Goal: Task Accomplishment & Management: Use online tool/utility

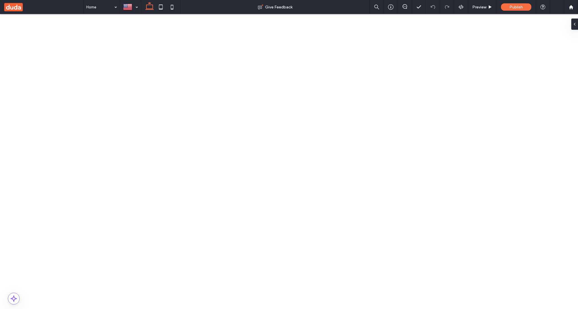
type input "***"
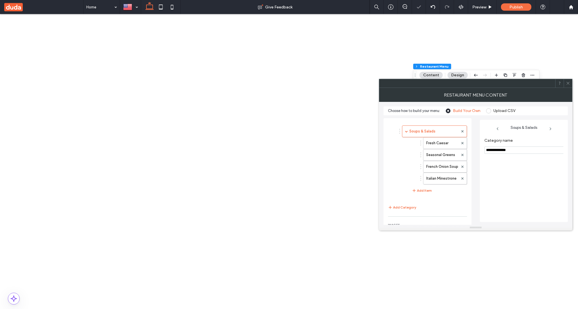
scroll to position [73, 0]
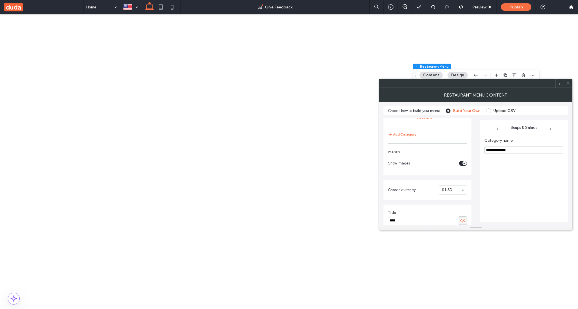
click at [430, 217] on input "****" at bounding box center [423, 220] width 71 height 7
click at [506, 182] on div "**********" at bounding box center [523, 177] width 79 height 84
click at [548, 130] on icon at bounding box center [550, 129] width 4 height 4
click at [464, 161] on div "toggle" at bounding box center [464, 163] width 4 height 4
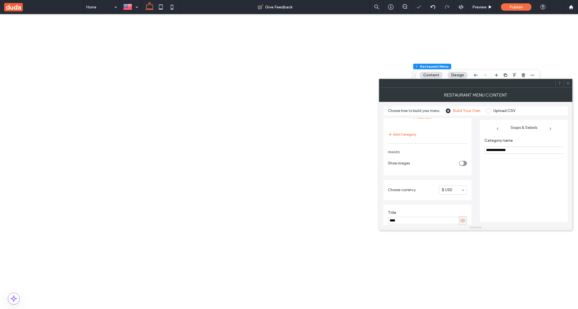
click at [464, 161] on div "toggle" at bounding box center [463, 163] width 8 height 5
click at [464, 163] on icon "toggle" at bounding box center [464, 164] width 2 height 2
click at [464, 161] on div "toggle" at bounding box center [463, 163] width 8 height 5
click at [567, 83] on icon at bounding box center [567, 83] width 4 height 4
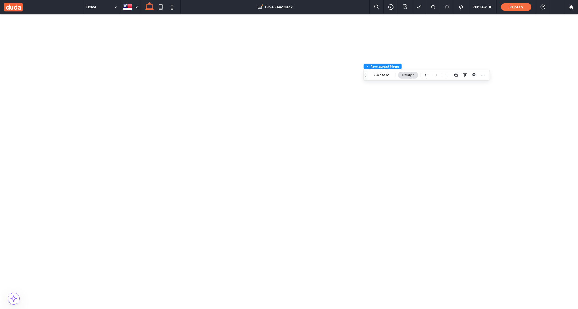
scroll to position [204, 0]
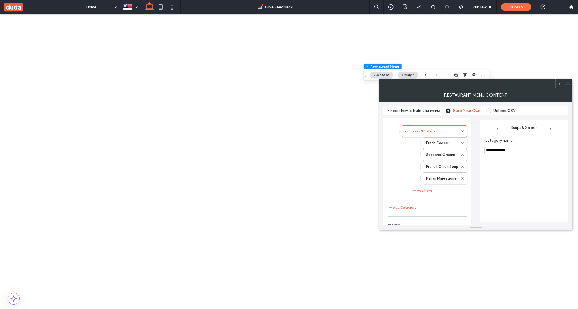
scroll to position [73, 0]
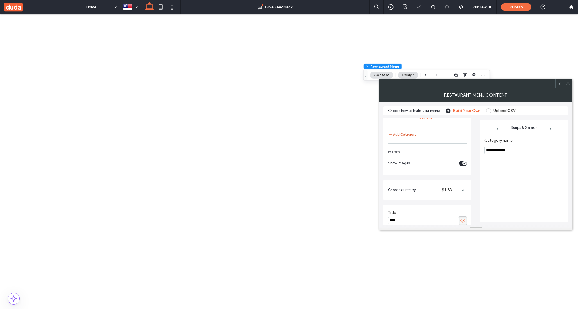
click at [408, 131] on button "Add Category" at bounding box center [402, 134] width 28 height 7
type input "**********"
click at [415, 142] on button "Add Item" at bounding box center [422, 144] width 20 height 7
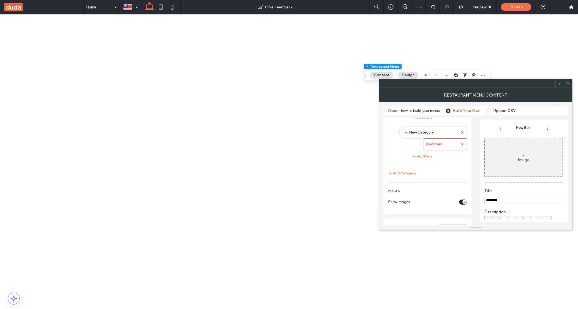
click at [521, 156] on icon at bounding box center [523, 155] width 4 height 4
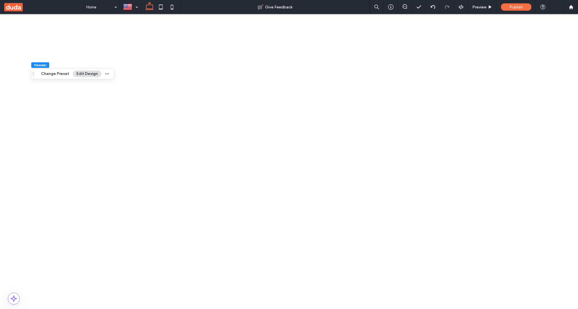
scroll to position [283, 0]
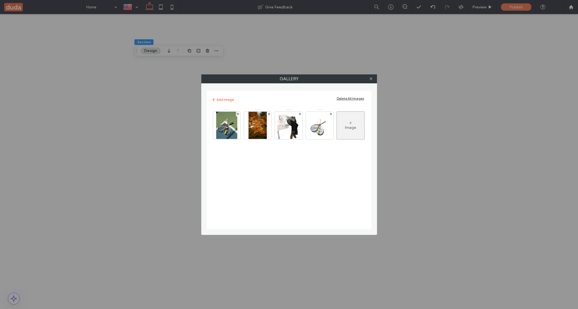
click at [357, 94] on div "Add image Delete All Images" at bounding box center [288, 100] width 155 height 12
click at [357, 96] on div "Delete All Images" at bounding box center [350, 98] width 27 height 4
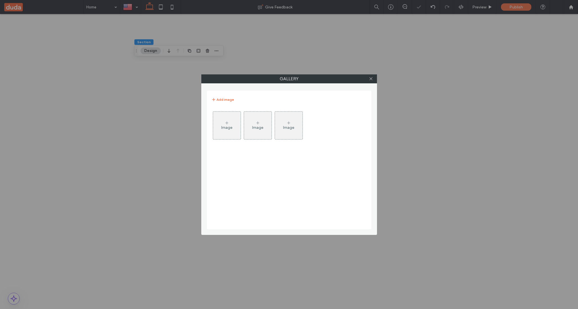
click at [373, 79] on div at bounding box center [371, 79] width 8 height 8
click at [370, 79] on icon at bounding box center [371, 79] width 4 height 4
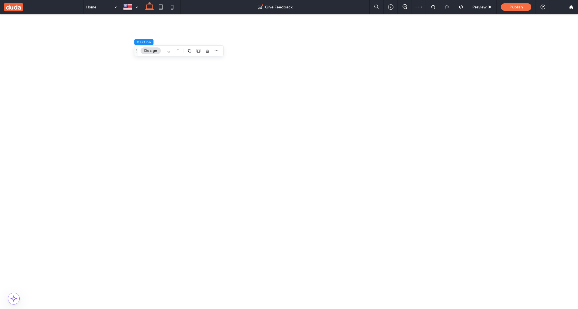
type input "*"
type input "*****"
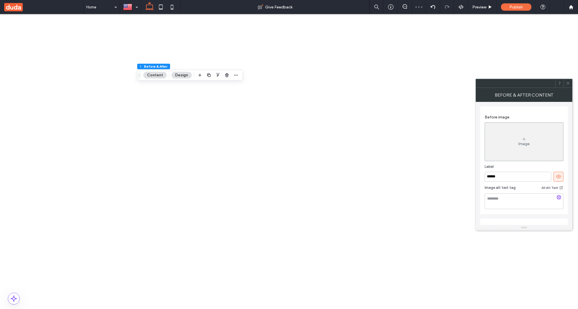
click at [522, 138] on icon at bounding box center [523, 139] width 4 height 4
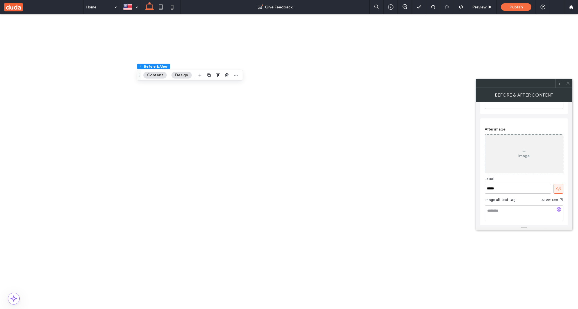
scroll to position [102, 0]
click at [522, 154] on div "Image" at bounding box center [523, 154] width 11 height 5
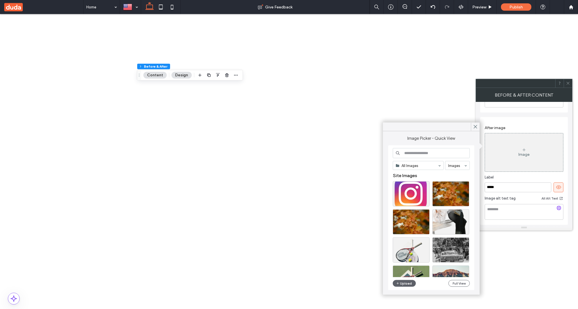
scroll to position [0, 0]
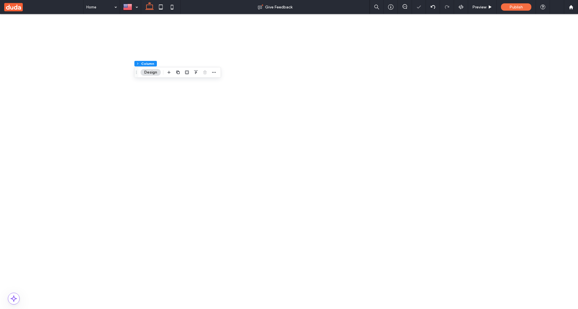
type input "****"
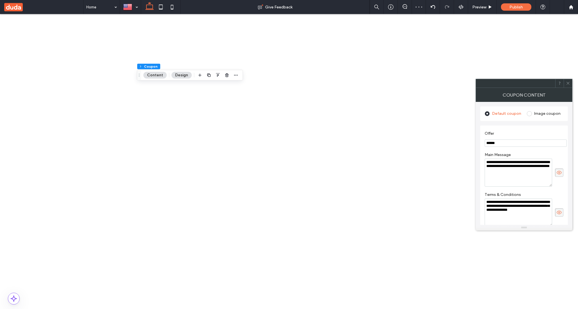
click at [543, 114] on label "Image coupon" at bounding box center [547, 113] width 26 height 5
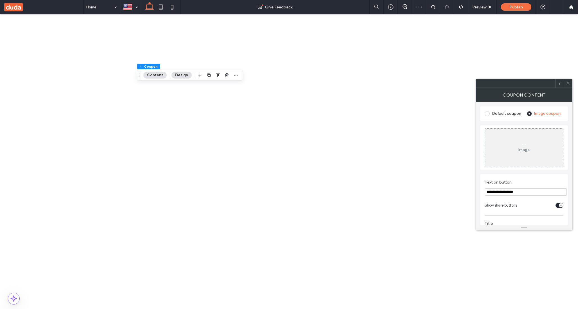
click at [527, 147] on div "Image" at bounding box center [524, 147] width 78 height 37
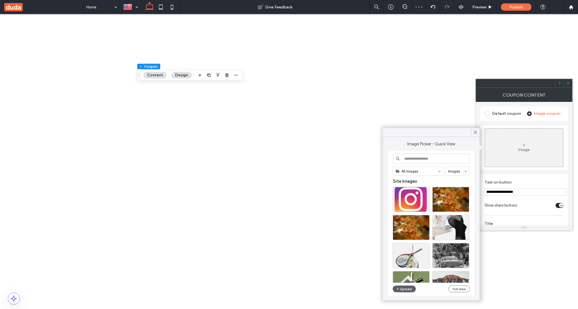
scroll to position [68, 0]
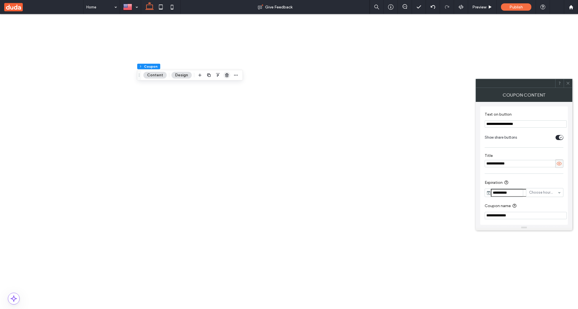
click at [228, 78] on span "button" at bounding box center [226, 75] width 7 height 7
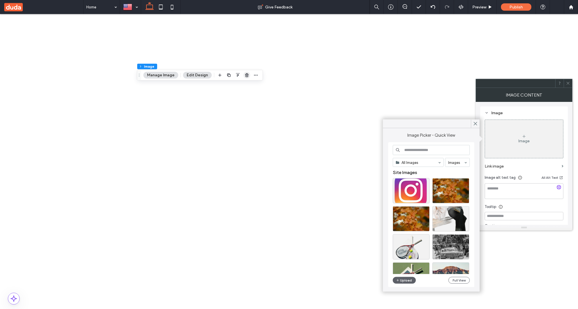
click at [246, 77] on use "button" at bounding box center [246, 75] width 3 height 4
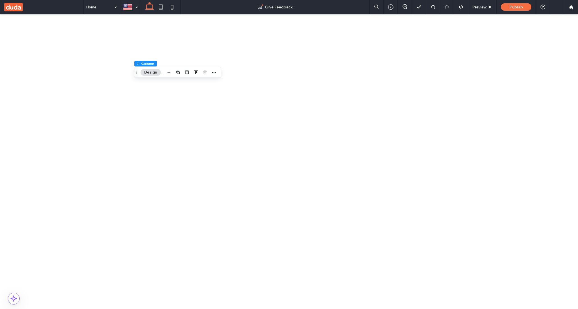
type input "***"
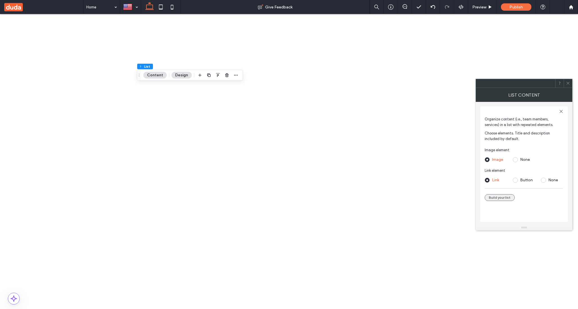
click at [497, 194] on button "Build your list" at bounding box center [499, 197] width 30 height 7
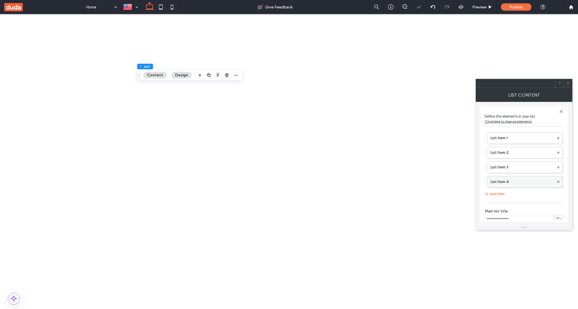
scroll to position [7, 0]
click at [501, 187] on button "Add Item" at bounding box center [494, 186] width 20 height 7
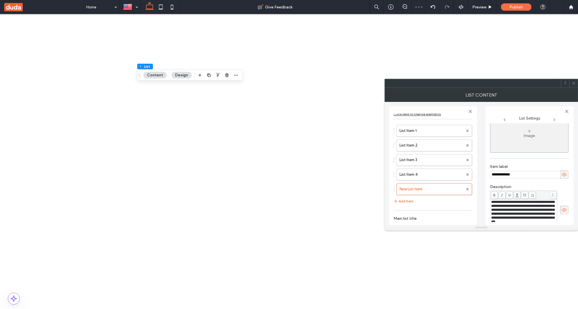
scroll to position [0, 0]
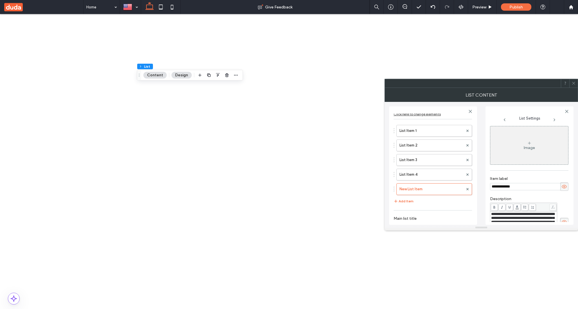
click at [512, 155] on div "Image" at bounding box center [529, 145] width 78 height 37
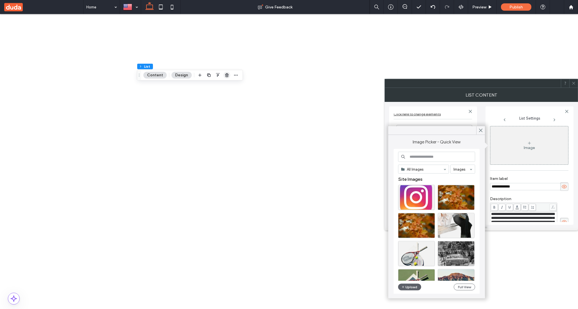
click at [225, 75] on icon "button" at bounding box center [226, 75] width 4 height 4
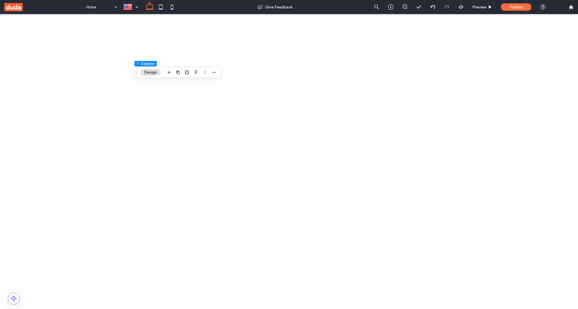
type input "*"
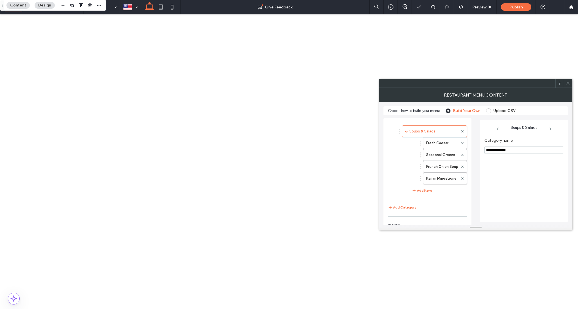
scroll to position [73, 0]
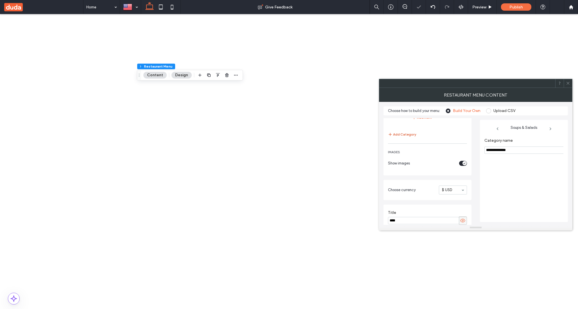
click at [403, 131] on button "Add Category" at bounding box center [402, 134] width 28 height 7
type input "**********"
click at [420, 141] on div "Add Item" at bounding box center [436, 144] width 59 height 12
click at [418, 141] on button "Add Item" at bounding box center [422, 144] width 20 height 7
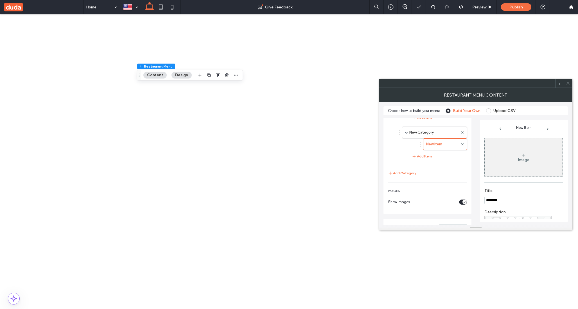
click at [529, 154] on div "Image" at bounding box center [523, 157] width 78 height 37
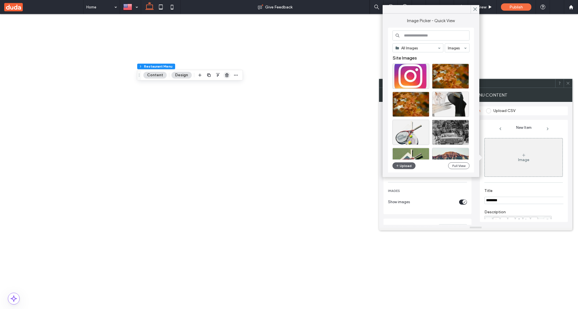
click at [227, 76] on use "button" at bounding box center [226, 75] width 3 height 4
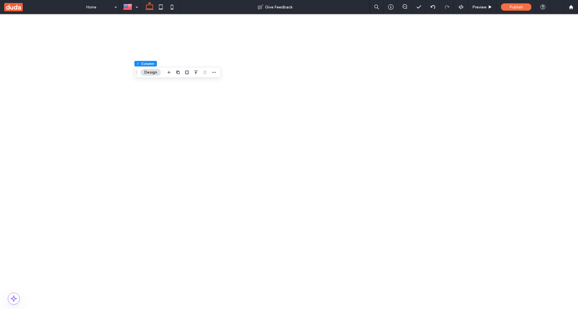
type input "*****"
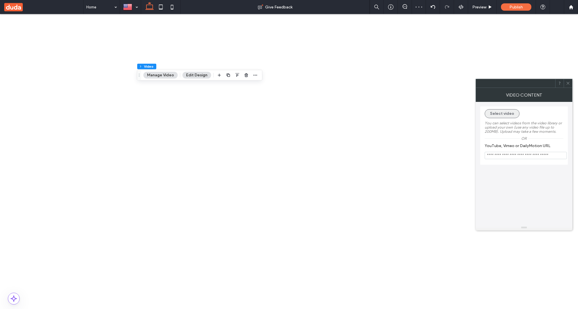
click at [500, 110] on button "Select video" at bounding box center [501, 113] width 35 height 9
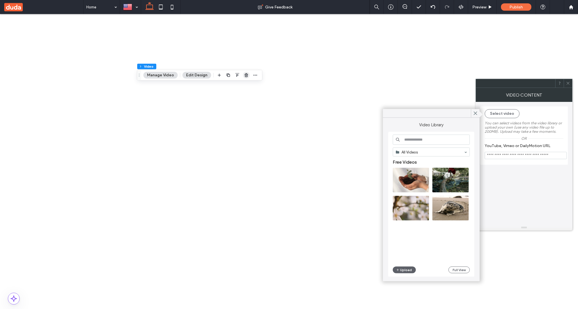
click at [244, 74] on icon "button" at bounding box center [246, 75] width 4 height 4
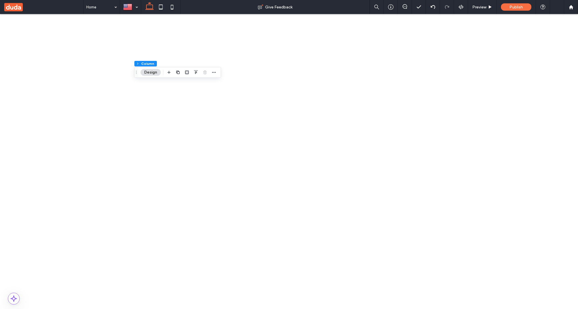
type input "********"
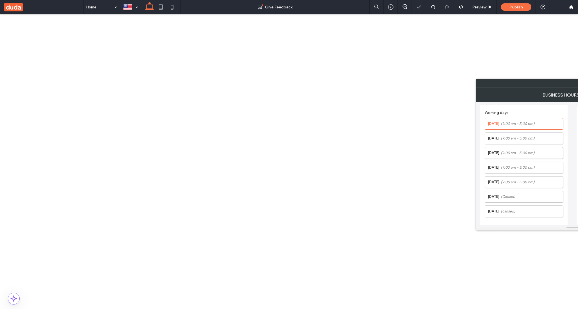
scroll to position [112, 0]
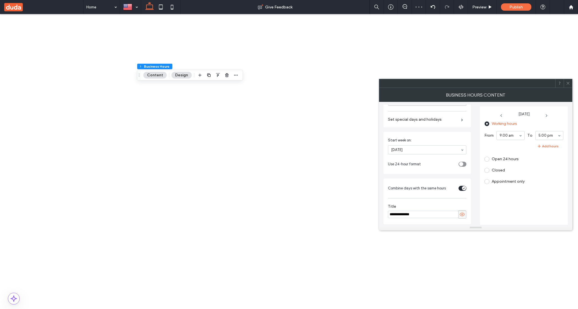
click at [568, 84] on icon at bounding box center [567, 83] width 4 height 4
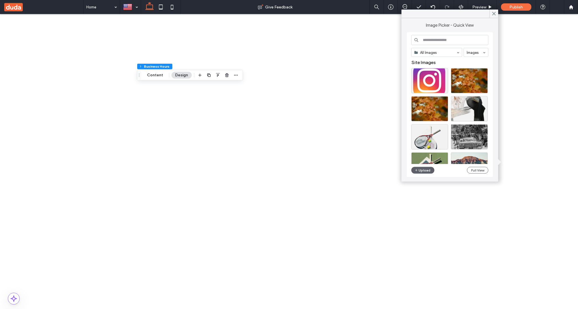
click at [493, 17] on span at bounding box center [493, 14] width 5 height 8
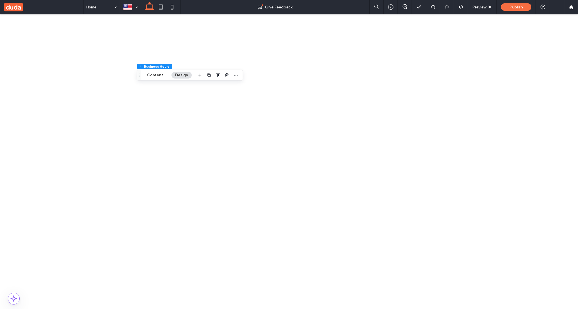
scroll to position [0, 0]
click at [226, 77] on use "button" at bounding box center [226, 75] width 3 height 4
type input "*******"
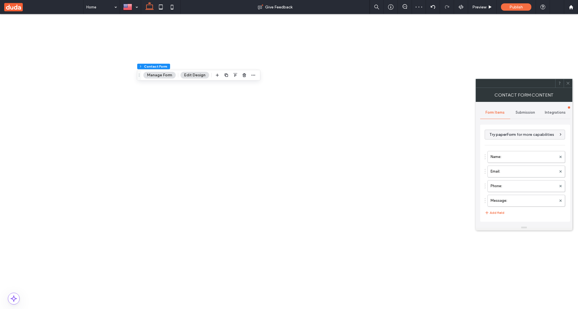
type input "*"
type input "***"
type input "*"
type input "***"
click at [568, 82] on use at bounding box center [567, 83] width 3 height 3
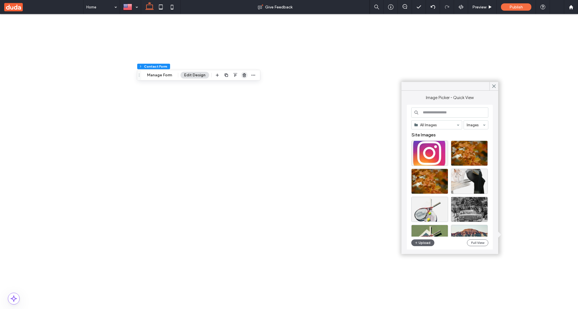
drag, startPoint x: 243, startPoint y: 75, endPoint x: 216, endPoint y: 63, distance: 29.1
click at [243, 75] on use "button" at bounding box center [243, 75] width 3 height 4
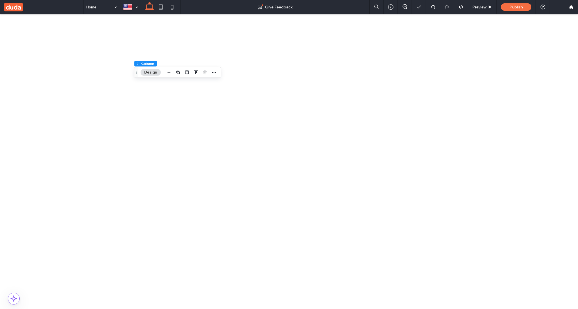
type input "*"
type input "***"
type input "*"
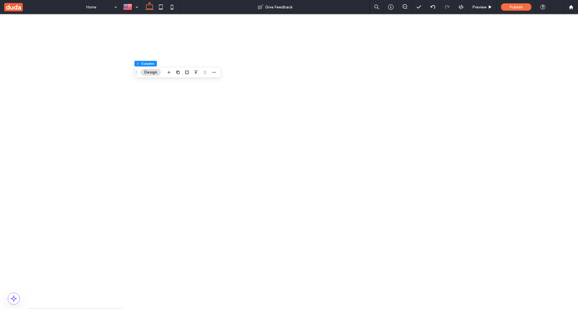
type input "****"
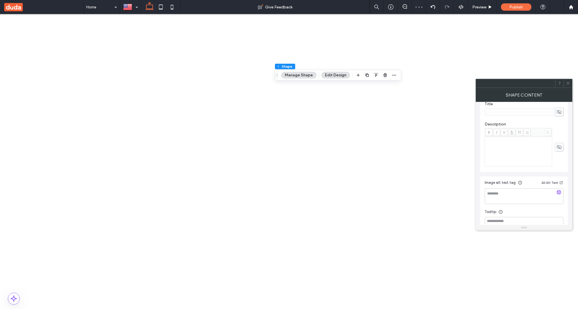
scroll to position [121, 0]
click at [567, 83] on icon at bounding box center [567, 83] width 4 height 4
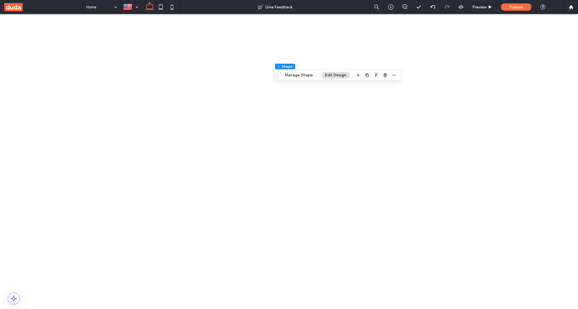
scroll to position [63, 0]
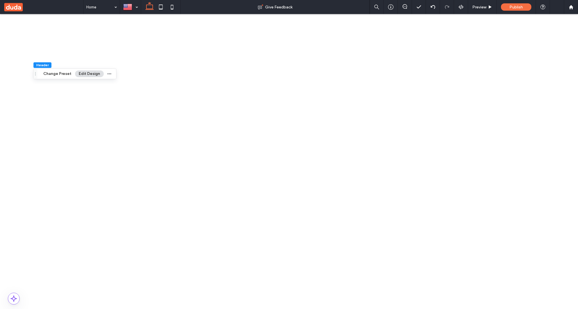
scroll to position [326, 0]
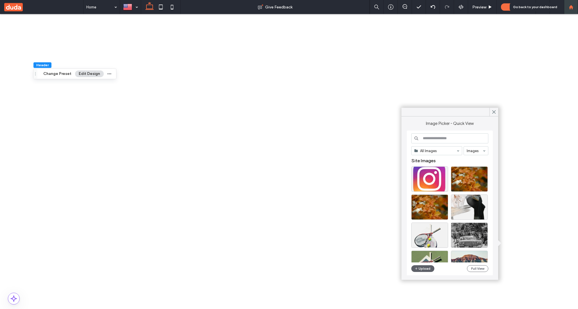
click at [570, 8] on use at bounding box center [570, 7] width 4 height 4
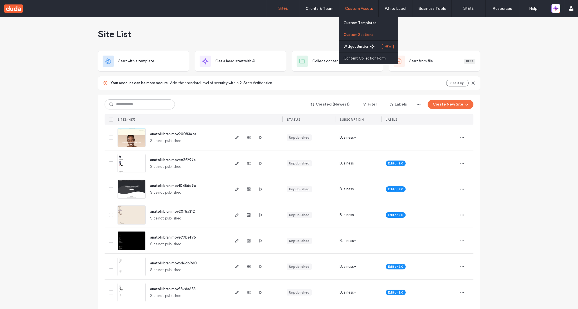
click at [364, 32] on link "Custom Sections" at bounding box center [370, 35] width 54 height 12
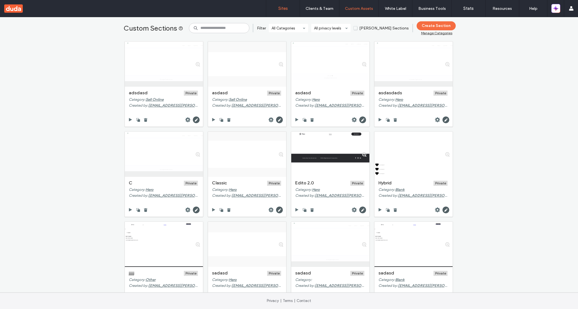
click at [280, 9] on label "Sites" at bounding box center [283, 8] width 10 height 5
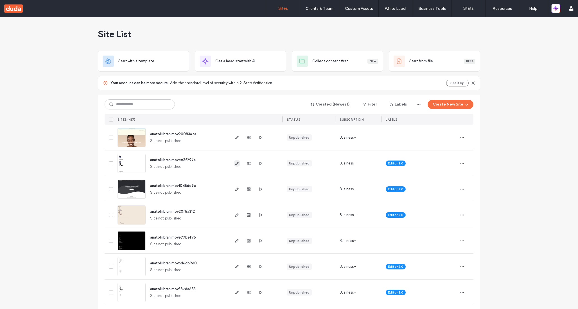
click at [236, 165] on icon "button" at bounding box center [237, 163] width 4 height 4
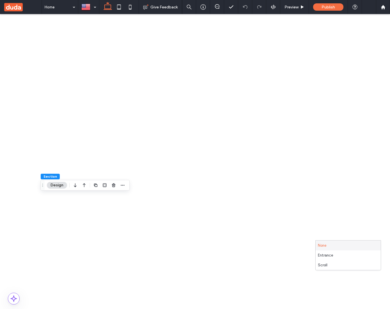
click at [341, 266] on div "Scroll" at bounding box center [348, 265] width 65 height 10
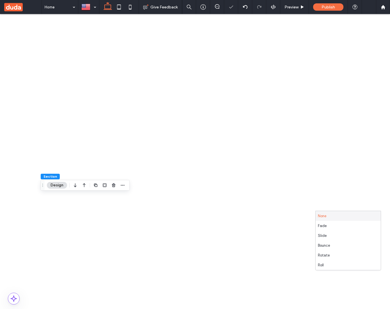
click at [337, 264] on div "None" at bounding box center [348, 262] width 65 height 10
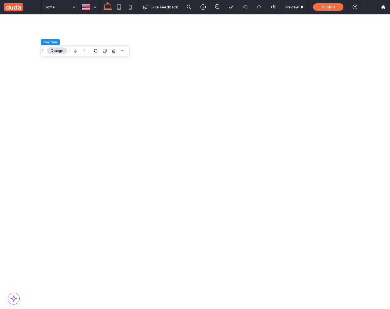
scroll to position [30, 0]
click at [122, 3] on icon at bounding box center [118, 6] width 11 height 11
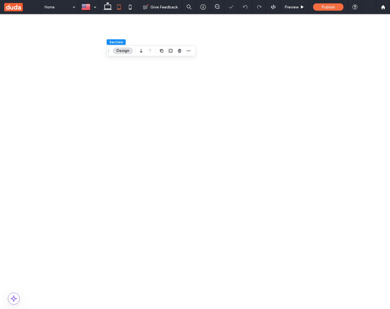
click at [344, 274] on div "Scroll" at bounding box center [348, 269] width 65 height 10
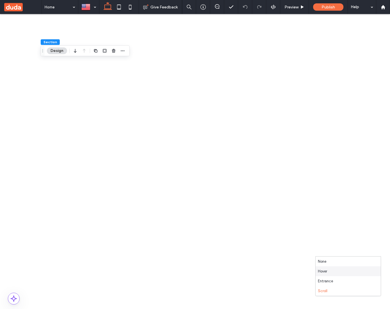
click at [341, 269] on div "Hover" at bounding box center [348, 272] width 65 height 10
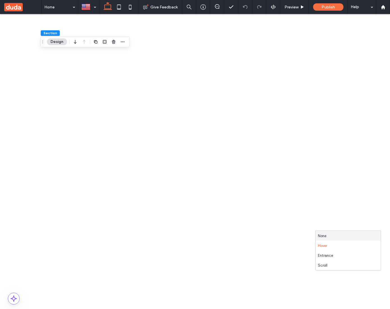
scroll to position [464, 0]
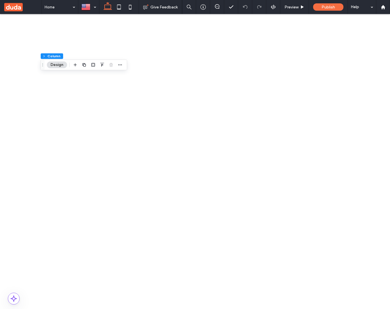
click at [122, 13] on span at bounding box center [118, 7] width 11 height 14
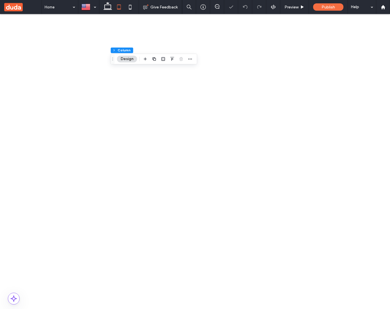
click at [111, 10] on icon at bounding box center [107, 6] width 11 height 11
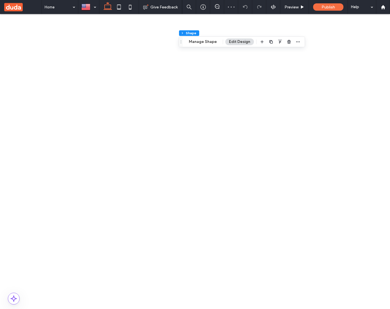
scroll to position [464, 0]
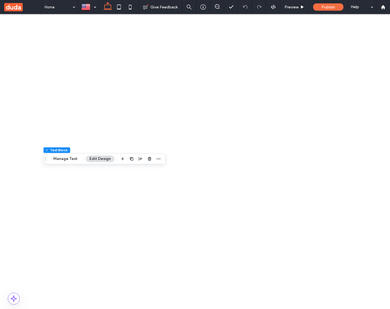
click at [387, 6] on div at bounding box center [383, 7] width 13 height 5
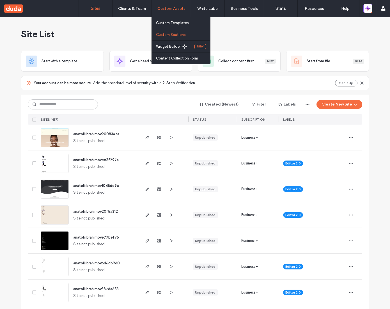
click at [182, 34] on label "Custom Sections" at bounding box center [171, 35] width 30 height 4
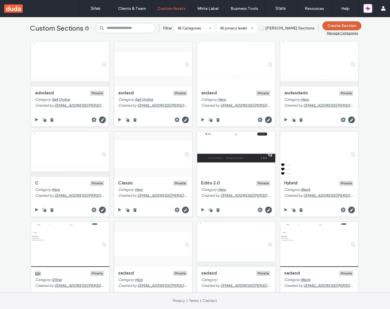
click at [346, 25] on button "Create Section" at bounding box center [342, 25] width 39 height 9
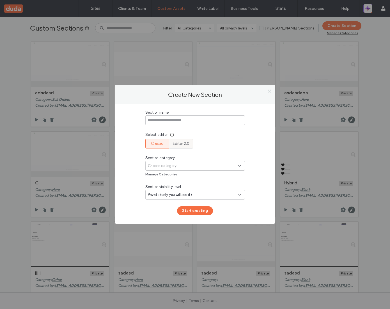
click at [181, 146] on div "Editor 2.0" at bounding box center [181, 143] width 17 height 9
click at [180, 123] on input at bounding box center [196, 120] width 100 height 10
type input "***"
click at [186, 209] on button "Start creating" at bounding box center [195, 210] width 36 height 9
click at [208, 168] on div "Choose category" at bounding box center [193, 166] width 90 height 6
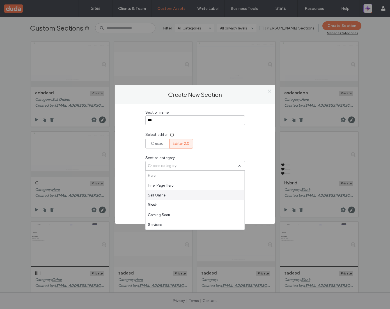
click at [204, 193] on div "Sell Online" at bounding box center [195, 195] width 99 height 10
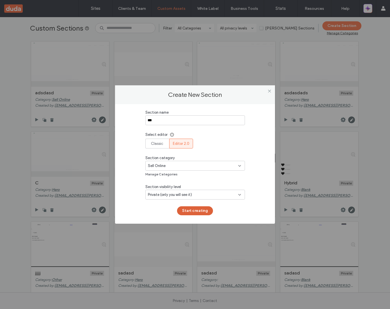
click at [203, 210] on button "Start creating" at bounding box center [195, 210] width 36 height 9
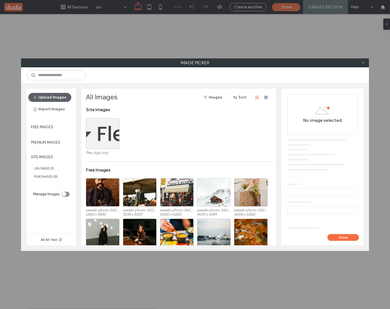
click at [365, 62] on icon at bounding box center [364, 63] width 4 height 4
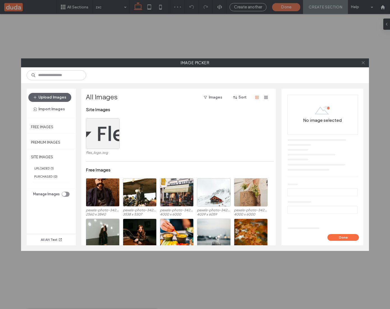
click at [364, 61] on icon at bounding box center [364, 63] width 4 height 4
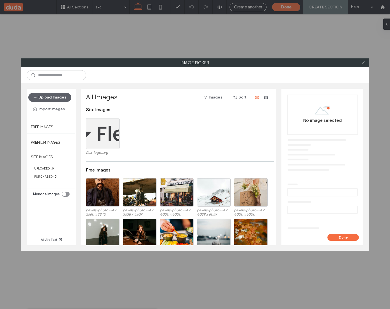
click at [365, 62] on icon at bounding box center [364, 63] width 4 height 4
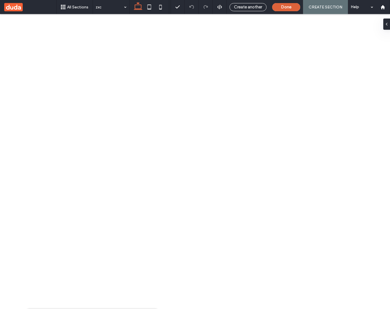
click at [288, 8] on button "Done" at bounding box center [286, 7] width 28 height 8
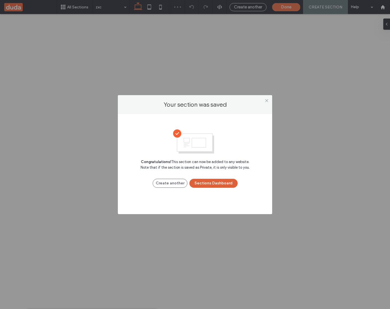
click at [219, 186] on button "Sections Dashboard" at bounding box center [214, 183] width 48 height 9
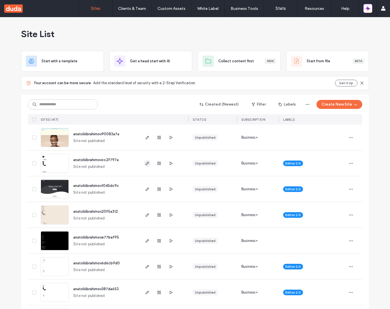
click at [145, 164] on icon "button" at bounding box center [147, 163] width 4 height 4
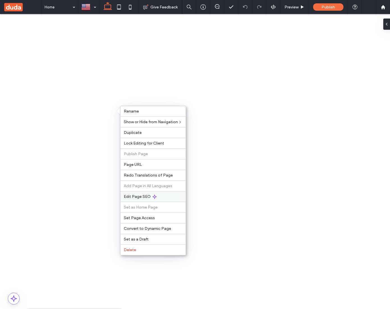
click at [147, 197] on span "Edit Page SEO" at bounding box center [137, 196] width 27 height 5
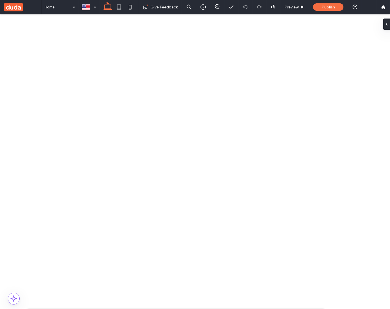
scroll to position [256, 0]
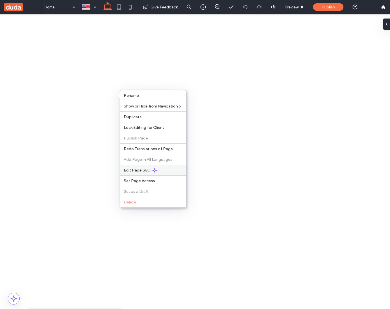
click at [153, 173] on div "Edit Page SEO" at bounding box center [153, 170] width 65 height 11
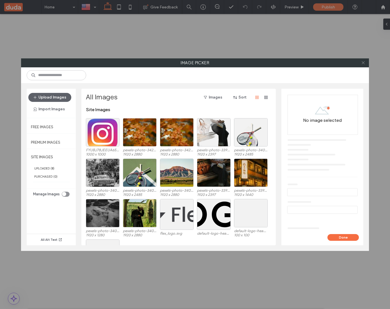
click at [365, 62] on icon at bounding box center [364, 63] width 4 height 4
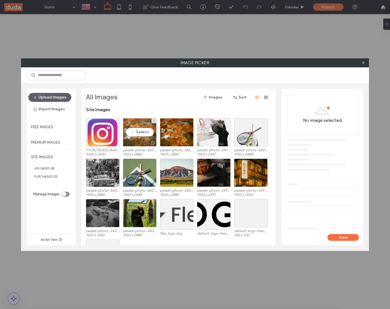
click at [145, 133] on div "Select" at bounding box center [140, 132] width 34 height 28
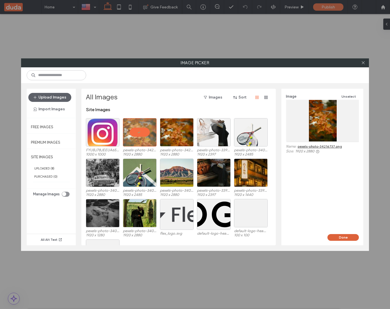
click at [341, 235] on button "Done" at bounding box center [343, 237] width 31 height 7
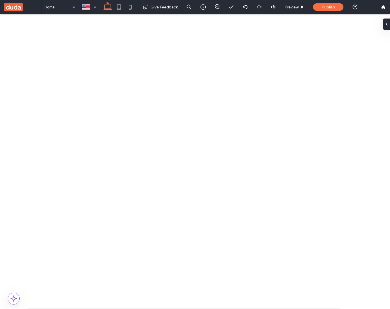
type input "****"
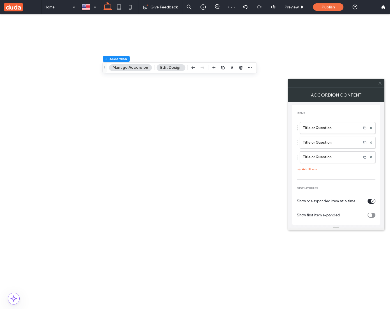
scroll to position [36, 0]
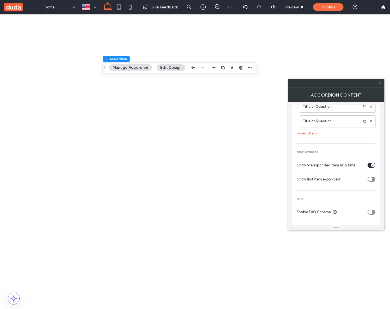
click at [312, 135] on button "Add Item" at bounding box center [307, 133] width 20 height 7
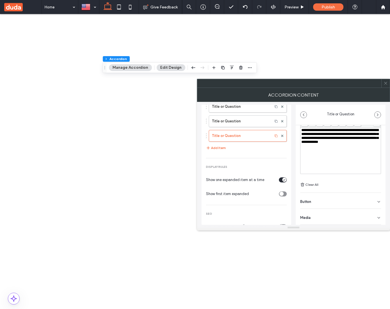
scroll to position [35, 0]
click at [327, 209] on div "Button" at bounding box center [341, 205] width 81 height 16
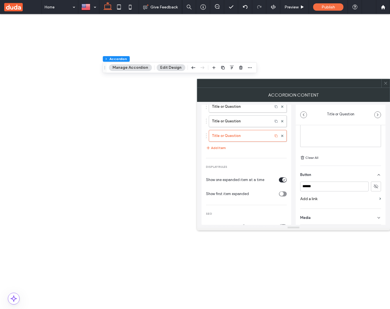
click at [323, 216] on div "Media" at bounding box center [341, 217] width 81 height 16
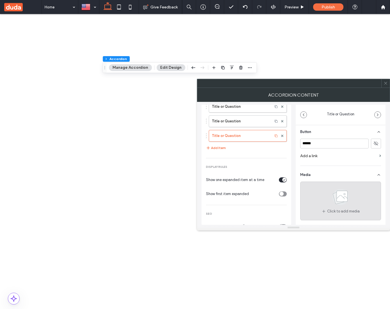
click at [333, 199] on use at bounding box center [341, 197] width 16 height 16
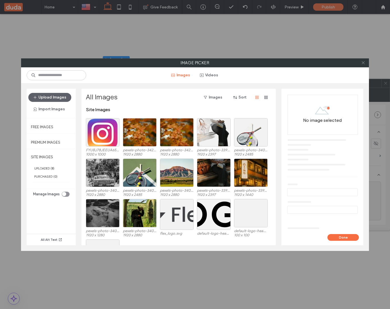
click at [363, 63] on use at bounding box center [363, 63] width 3 height 3
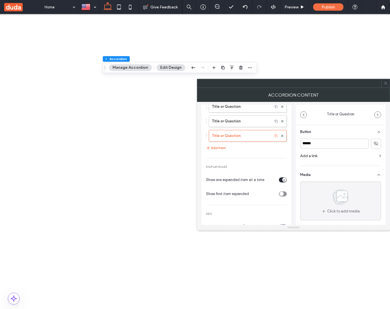
scroll to position [51, 0]
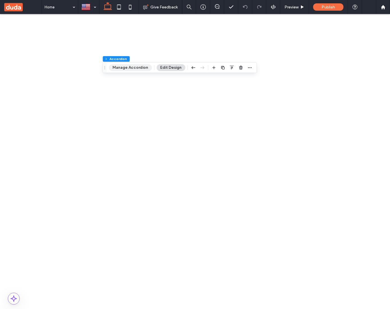
click at [125, 67] on button "Manage Accordion" at bounding box center [130, 67] width 43 height 7
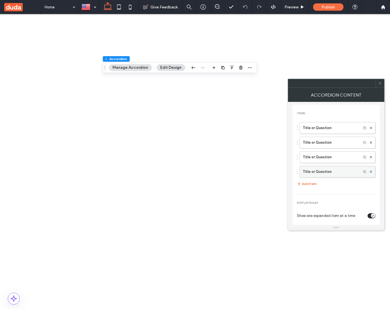
click at [327, 171] on label "Title or Question" at bounding box center [331, 171] width 56 height 11
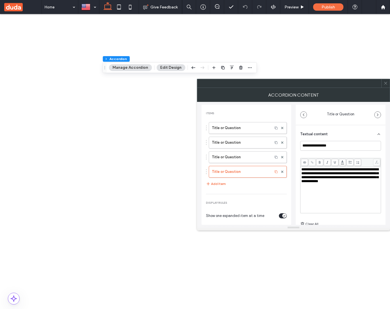
scroll to position [39, 0]
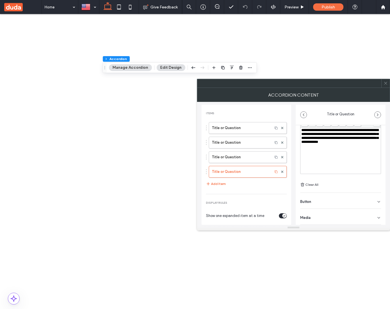
click at [353, 219] on div "Media" at bounding box center [341, 217] width 81 height 16
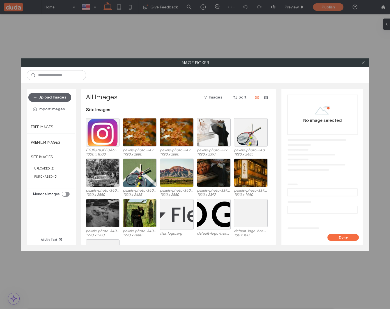
click at [363, 63] on use at bounding box center [363, 63] width 3 height 3
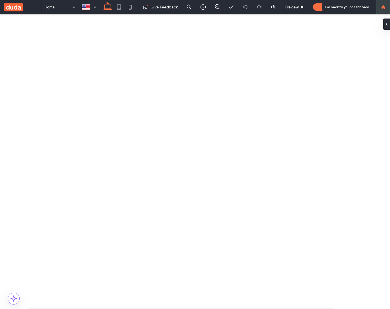
click at [383, 7] on use at bounding box center [383, 7] width 4 height 4
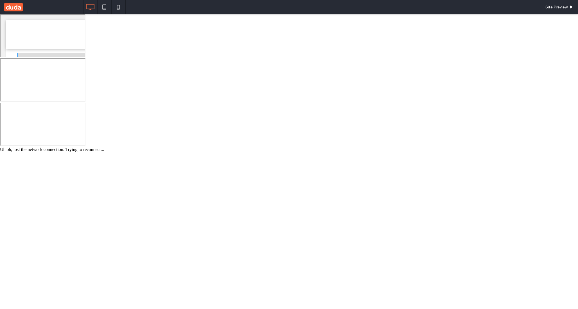
click at [210, 178] on span at bounding box center [113, 125] width 193 height 145
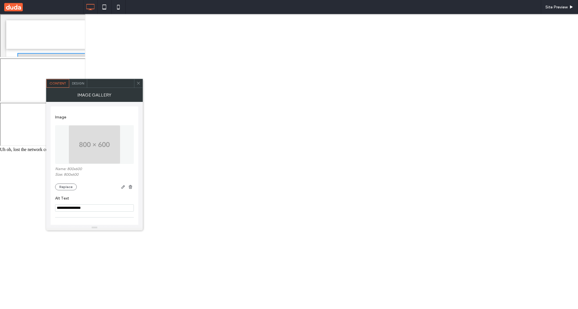
click at [92, 146] on img at bounding box center [94, 144] width 51 height 39
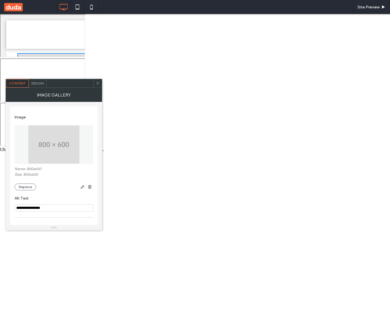
click at [51, 135] on img at bounding box center [53, 144] width 51 height 39
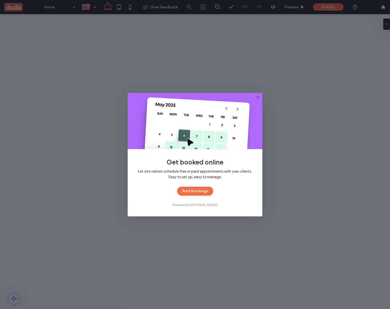
click at [259, 98] on icon at bounding box center [258, 97] width 4 height 4
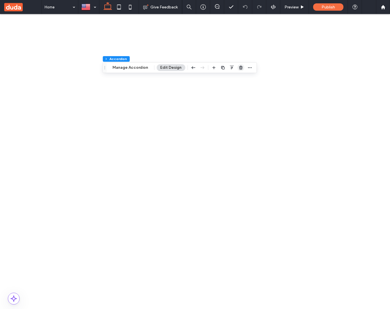
click at [238, 68] on span "button" at bounding box center [241, 67] width 7 height 7
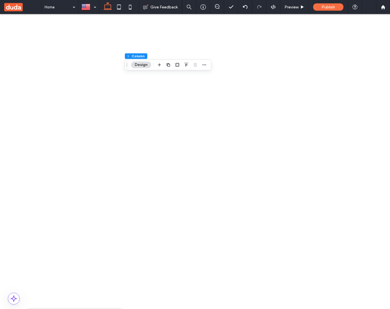
type input "****"
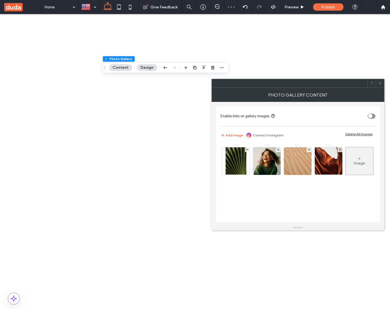
click at [346, 174] on div "Image" at bounding box center [360, 161] width 28 height 26
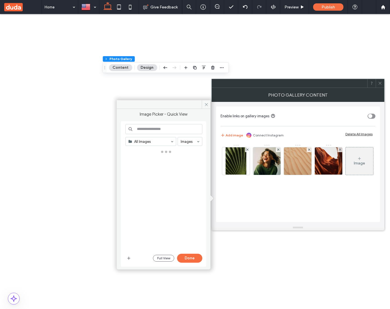
click at [276, 181] on div "Image" at bounding box center [298, 162] width 154 height 37
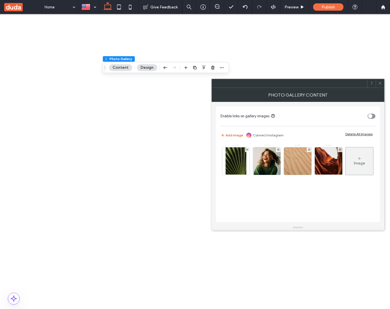
click at [239, 135] on button "Add image" at bounding box center [232, 135] width 22 height 7
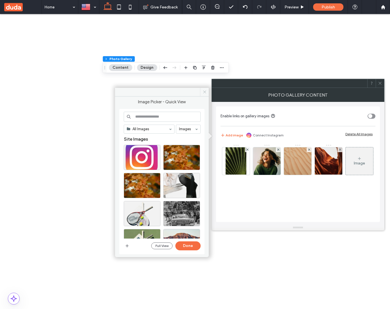
click at [205, 93] on icon at bounding box center [205, 92] width 4 height 4
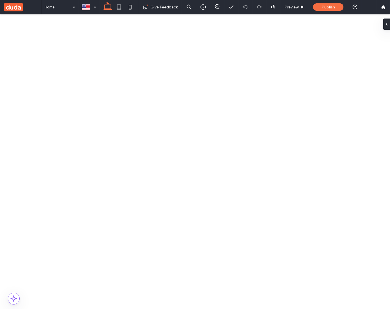
click at [125, 69] on button "Content" at bounding box center [120, 67] width 23 height 7
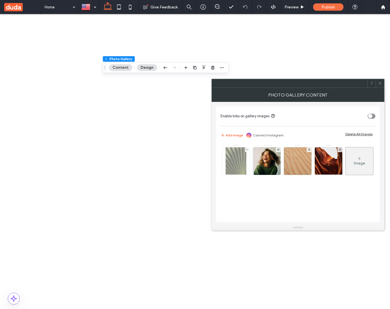
click at [238, 167] on img at bounding box center [236, 161] width 21 height 28
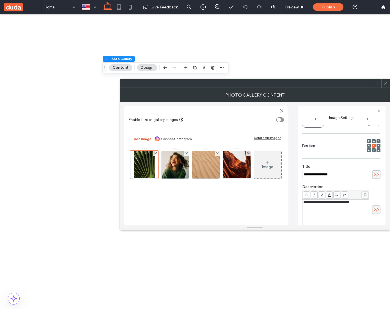
click at [142, 140] on button "Add image" at bounding box center [140, 139] width 22 height 7
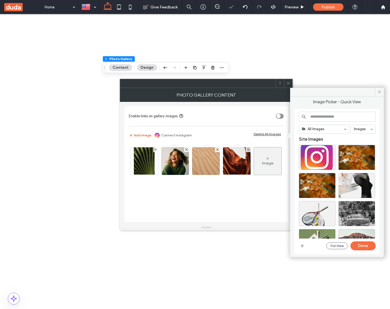
click at [142, 136] on button "Add image" at bounding box center [140, 135] width 22 height 7
click at [185, 166] on img at bounding box center [176, 161] width 28 height 28
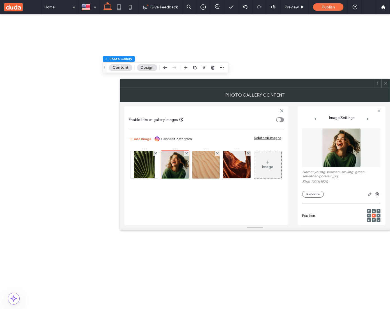
click at [340, 152] on img at bounding box center [341, 147] width 39 height 39
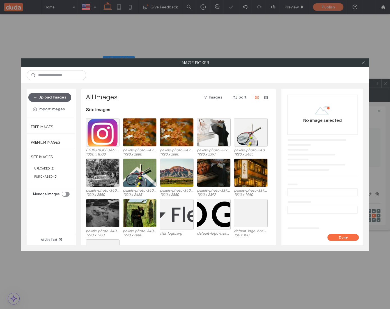
click at [365, 63] on icon at bounding box center [364, 63] width 4 height 4
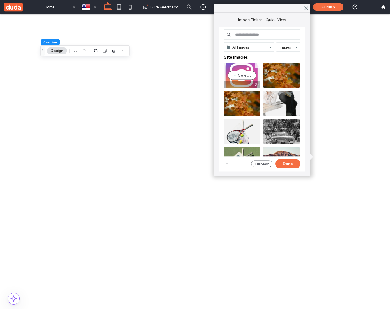
click at [249, 74] on div "Select" at bounding box center [242, 75] width 37 height 25
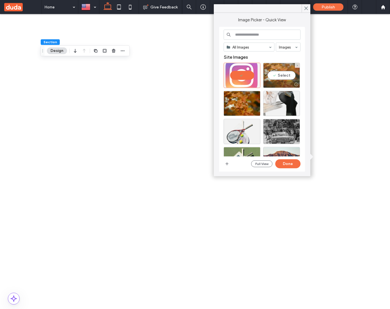
click at [279, 76] on div "Select" at bounding box center [281, 75] width 37 height 25
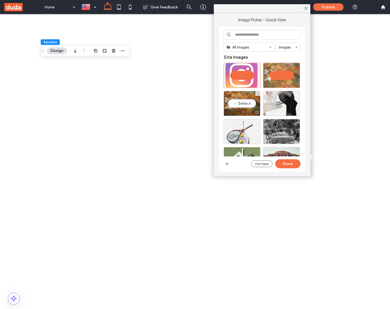
click at [251, 103] on div "Select" at bounding box center [242, 103] width 37 height 25
click at [300, 166] on button "Done" at bounding box center [288, 164] width 25 height 9
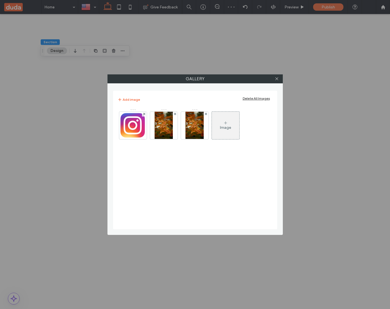
click at [212, 128] on div "Image" at bounding box center [226, 125] width 28 height 26
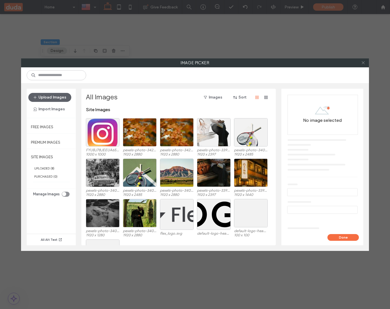
click at [362, 63] on icon at bounding box center [364, 63] width 4 height 4
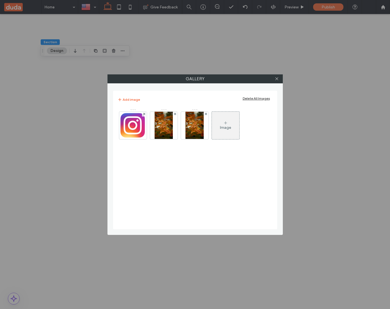
click at [235, 125] on div "Image" at bounding box center [226, 125] width 28 height 26
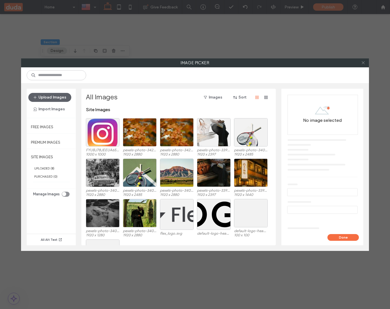
click at [363, 62] on icon at bounding box center [364, 63] width 4 height 4
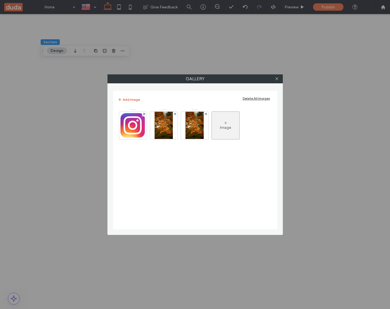
click at [132, 103] on button "Add image" at bounding box center [129, 99] width 22 height 7
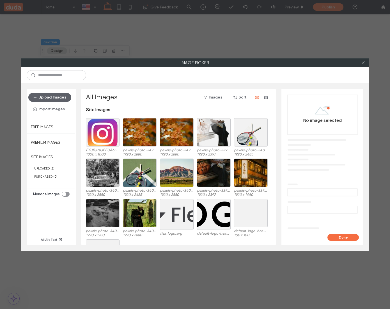
click at [363, 62] on icon at bounding box center [364, 63] width 4 height 4
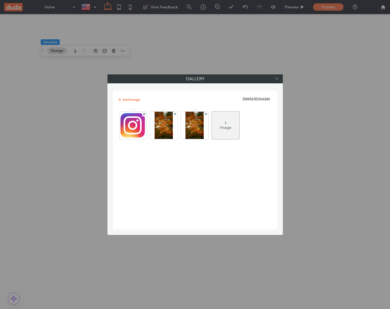
click at [278, 78] on icon at bounding box center [277, 79] width 4 height 4
